Goal: Transaction & Acquisition: Purchase product/service

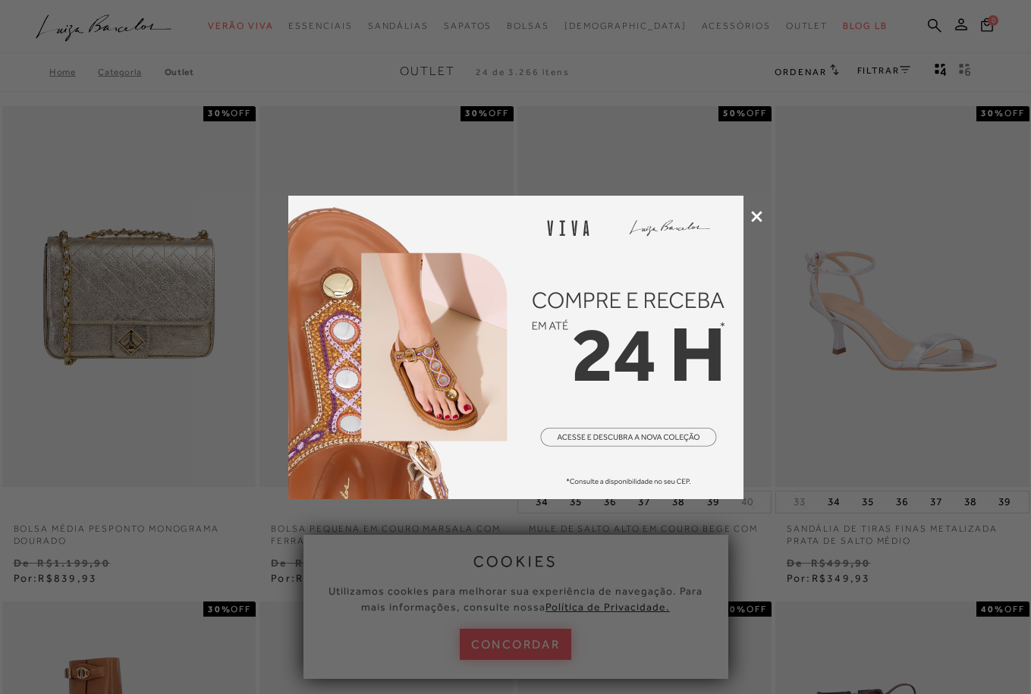
click at [765, 206] on div at bounding box center [515, 347] width 1031 height 694
click at [759, 214] on icon at bounding box center [756, 216] width 11 height 11
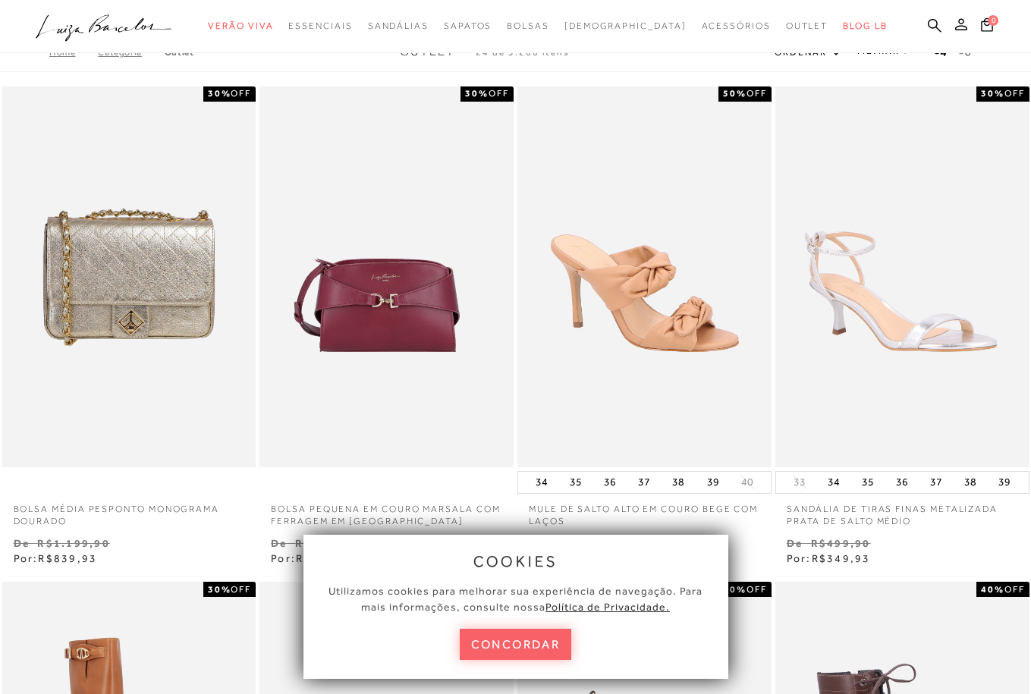
scroll to position [31, 0]
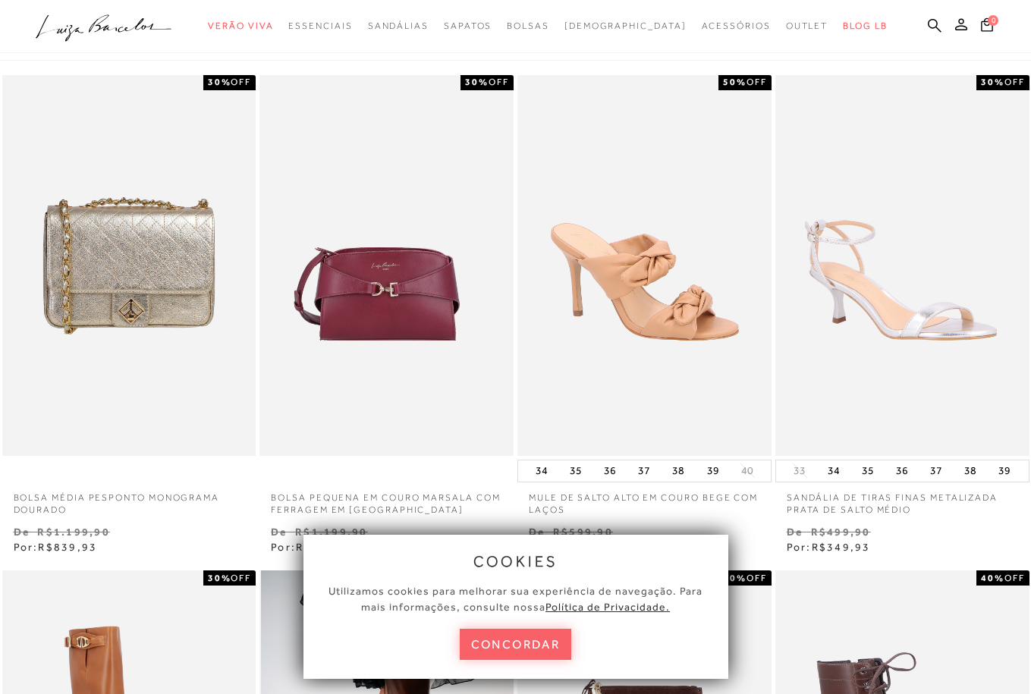
click at [511, 651] on button "concordar" at bounding box center [516, 644] width 112 height 31
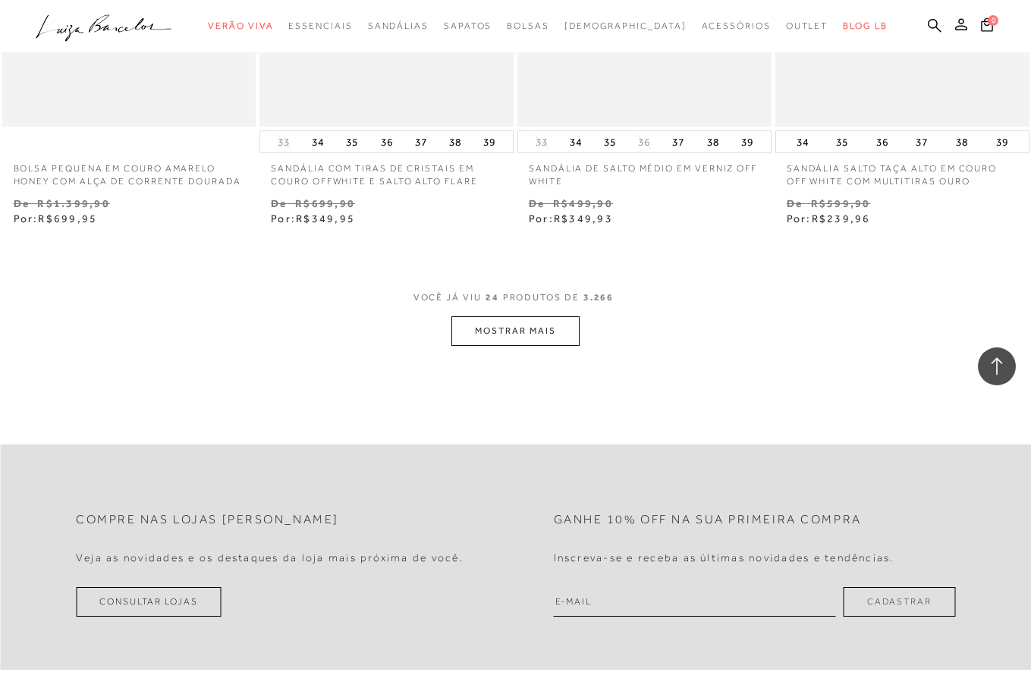
scroll to position [2852, 0]
click at [511, 339] on button "MOSTRAR MAIS" at bounding box center [514, 330] width 127 height 30
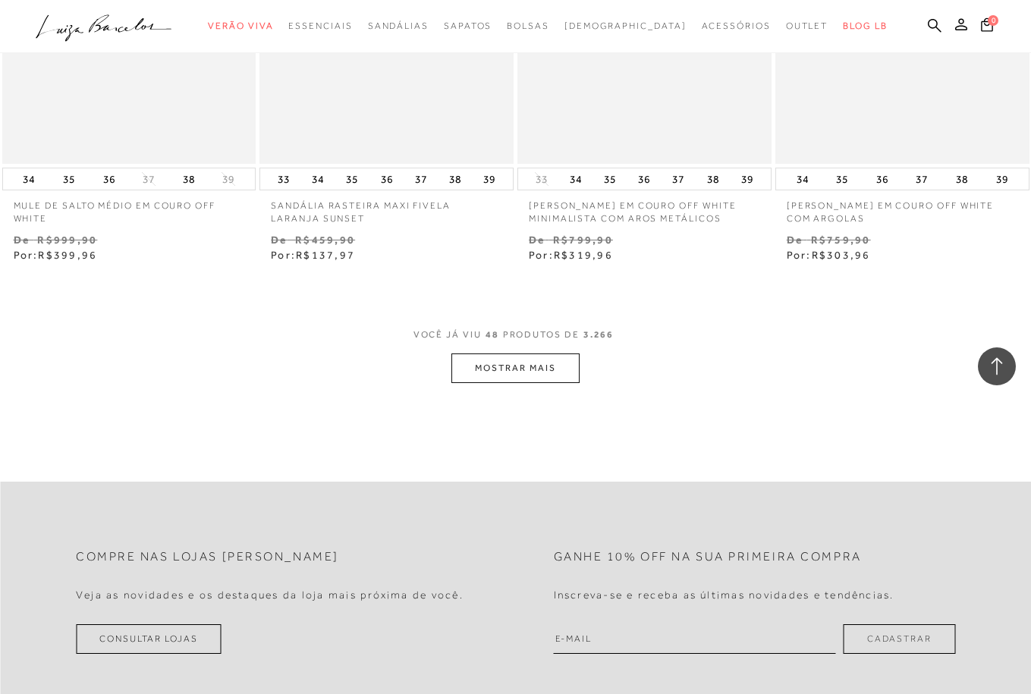
scroll to position [5864, 0]
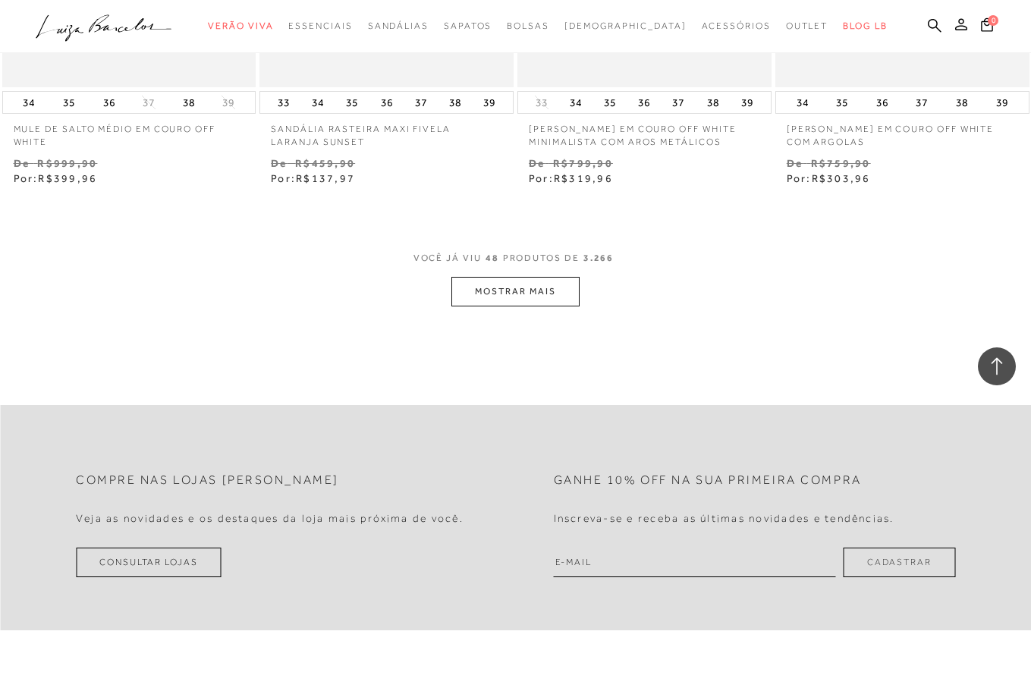
click at [515, 281] on button "MOSTRAR MAIS" at bounding box center [514, 292] width 127 height 30
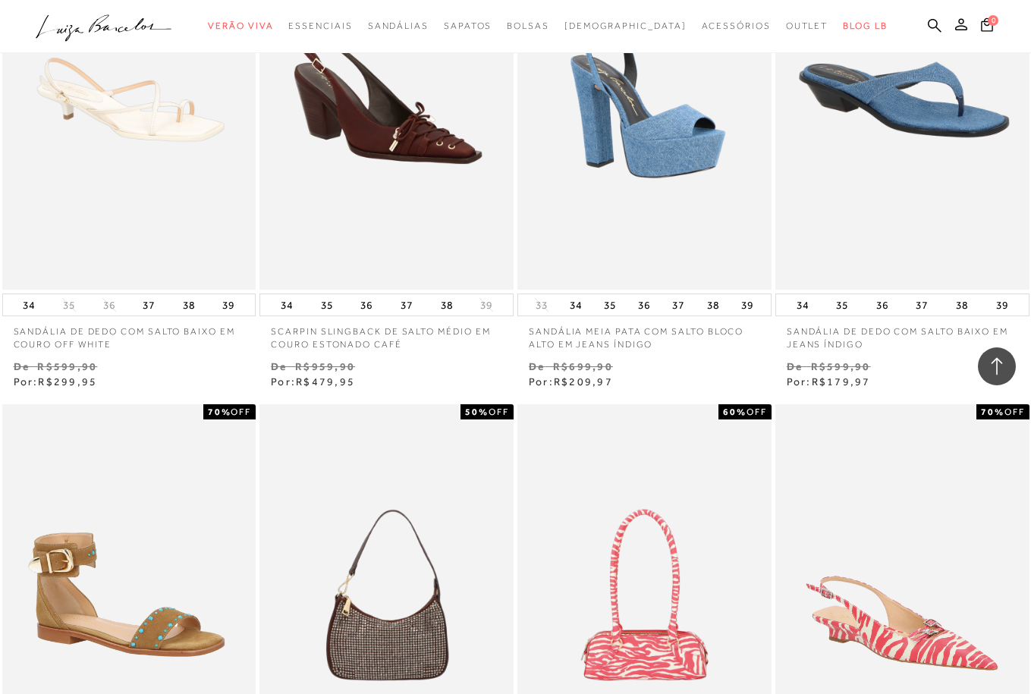
scroll to position [2559, 0]
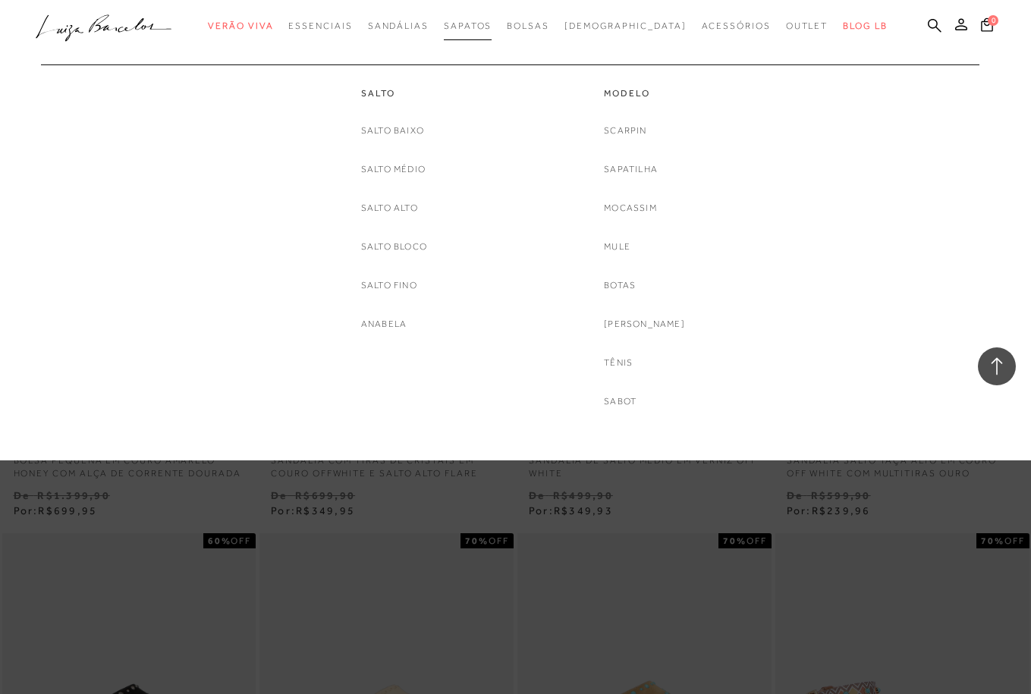
click at [492, 24] on span "Sapatos" at bounding box center [468, 25] width 48 height 11
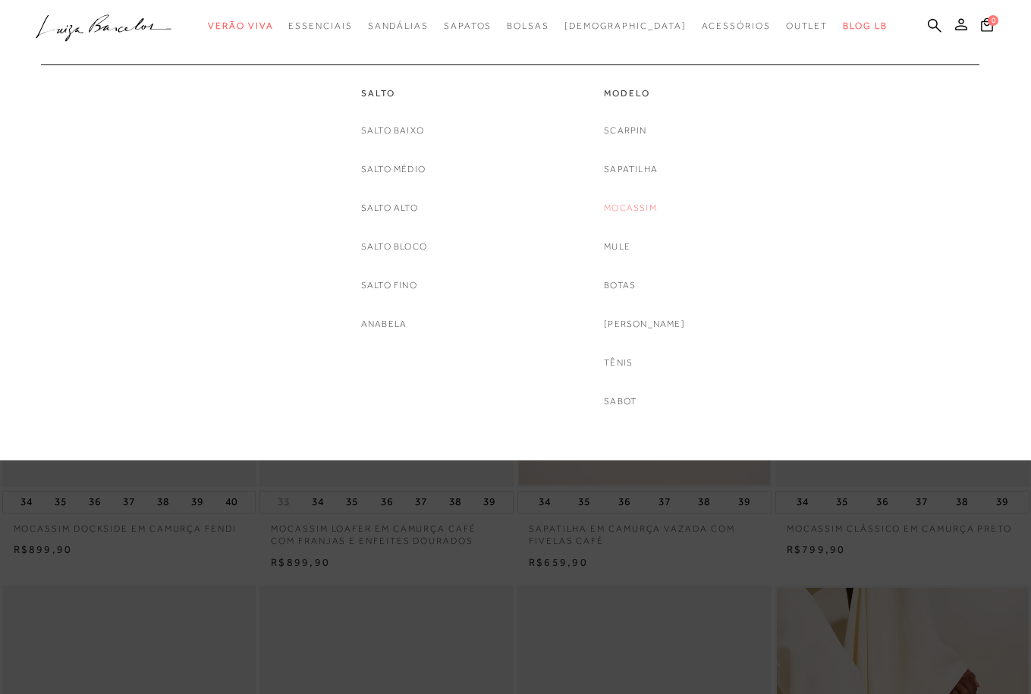
click at [643, 205] on link "Mocassim" at bounding box center [630, 208] width 53 height 16
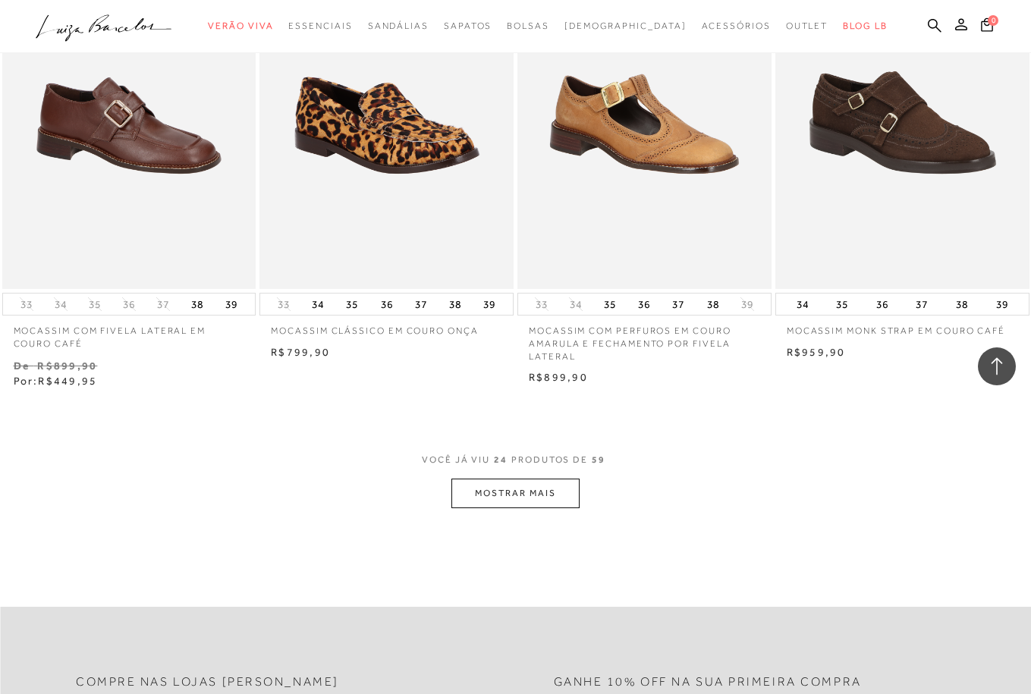
scroll to position [2763, 0]
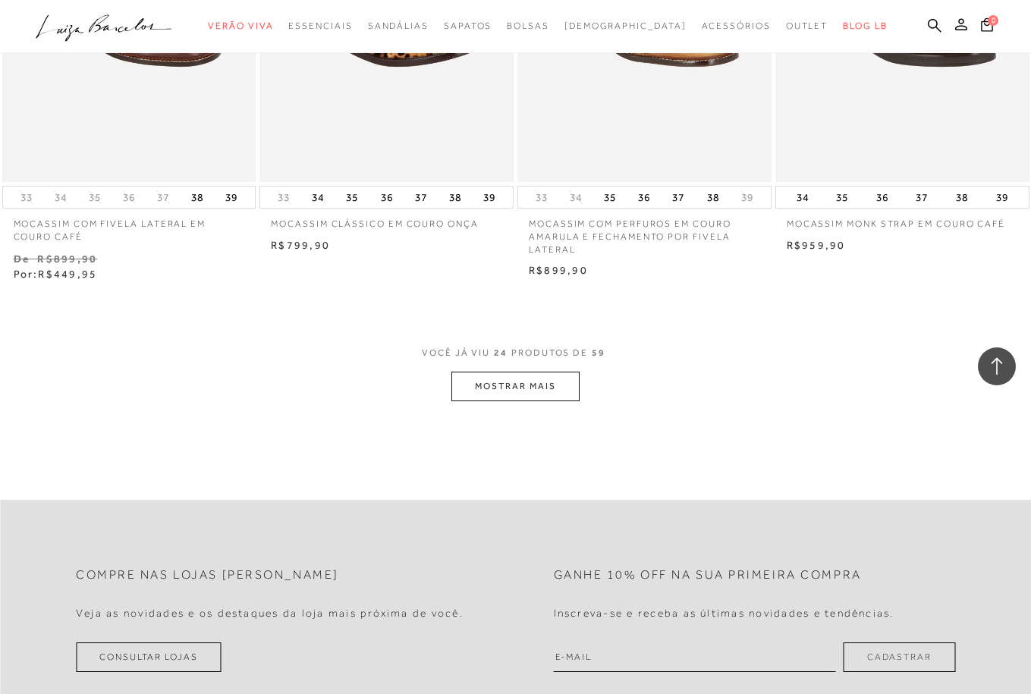
click at [560, 388] on button "MOSTRAR MAIS" at bounding box center [514, 387] width 127 height 30
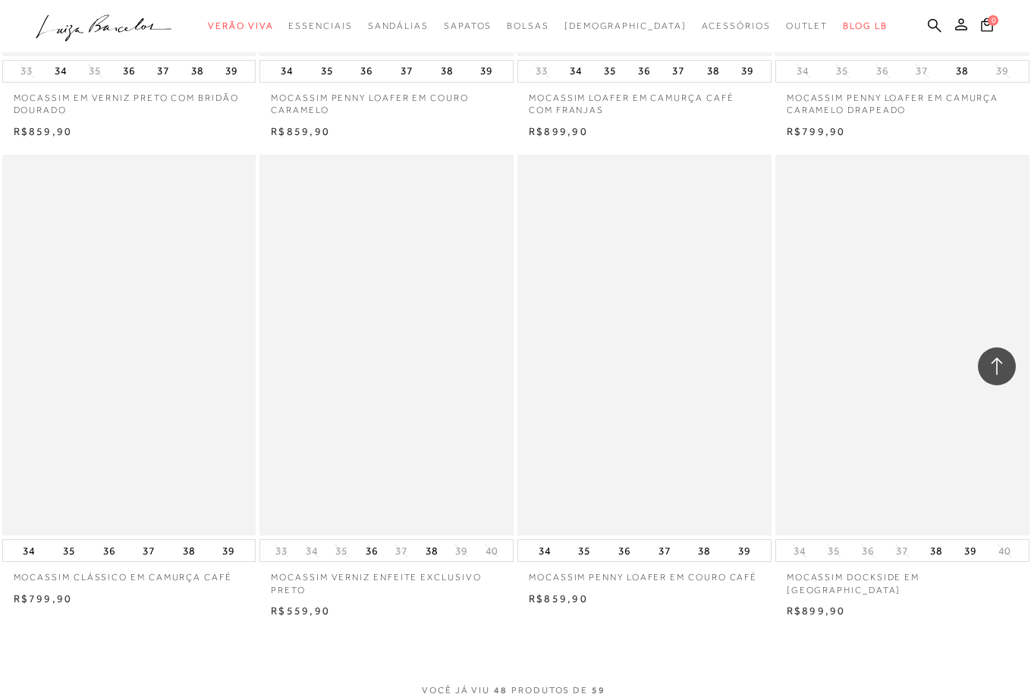
scroll to position [5662, 0]
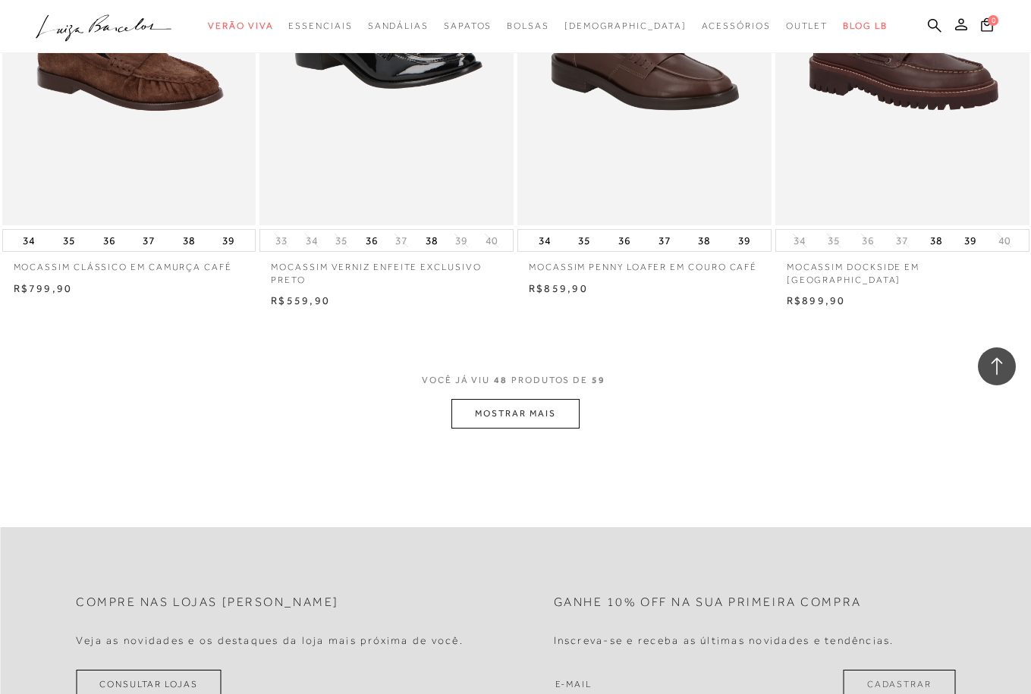
click at [507, 409] on button "MOSTRAR MAIS" at bounding box center [514, 414] width 127 height 30
